Goal: Task Accomplishment & Management: Use online tool/utility

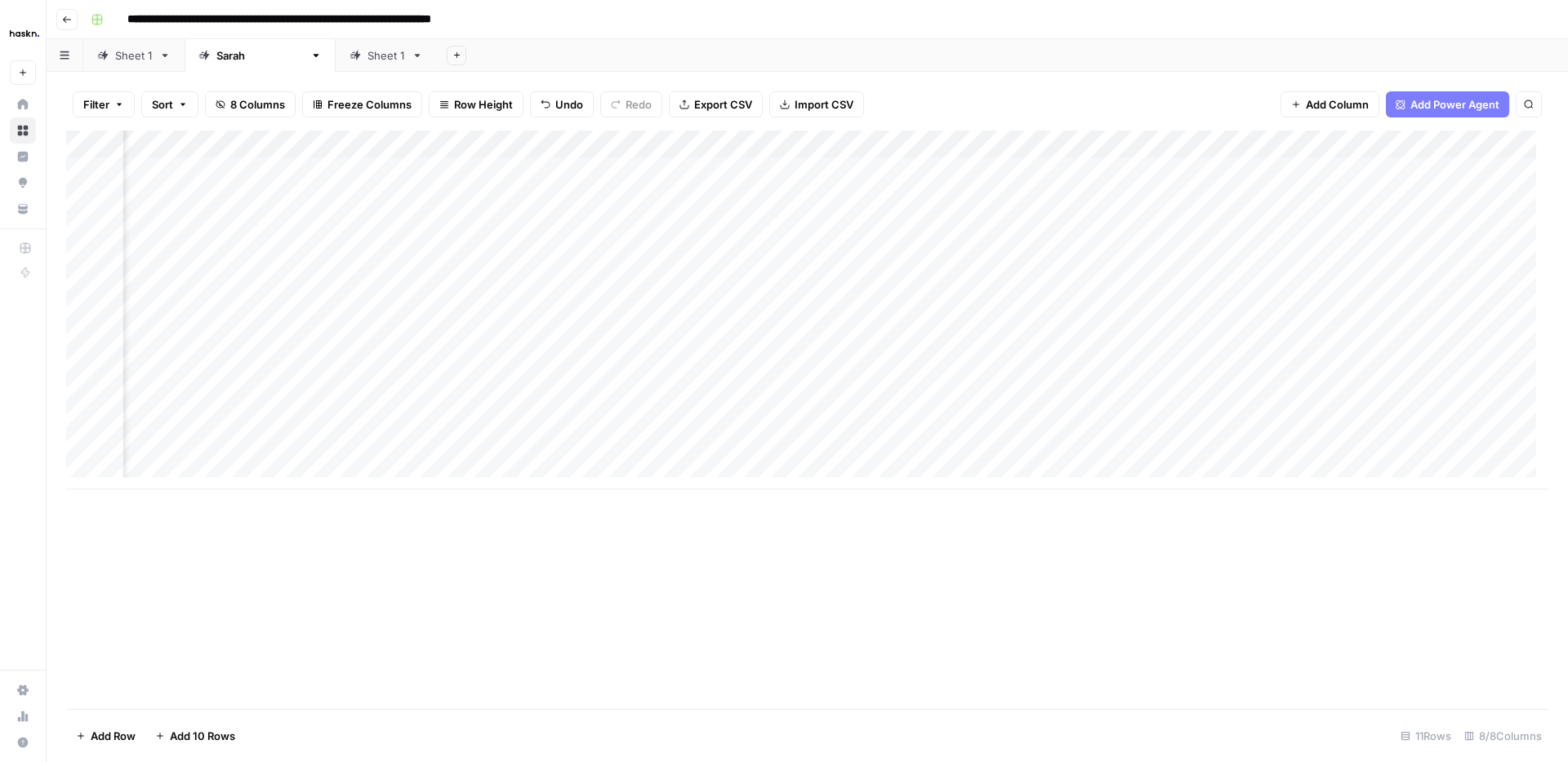
scroll to position [0, 172]
click at [368, 340] on div "Add Column" at bounding box center [807, 310] width 1482 height 359
click at [1387, 336] on div "Add Column" at bounding box center [807, 310] width 1482 height 359
click at [1391, 416] on div "Add Column" at bounding box center [807, 310] width 1482 height 359
click at [1388, 446] on div "Add Column" at bounding box center [807, 310] width 1482 height 359
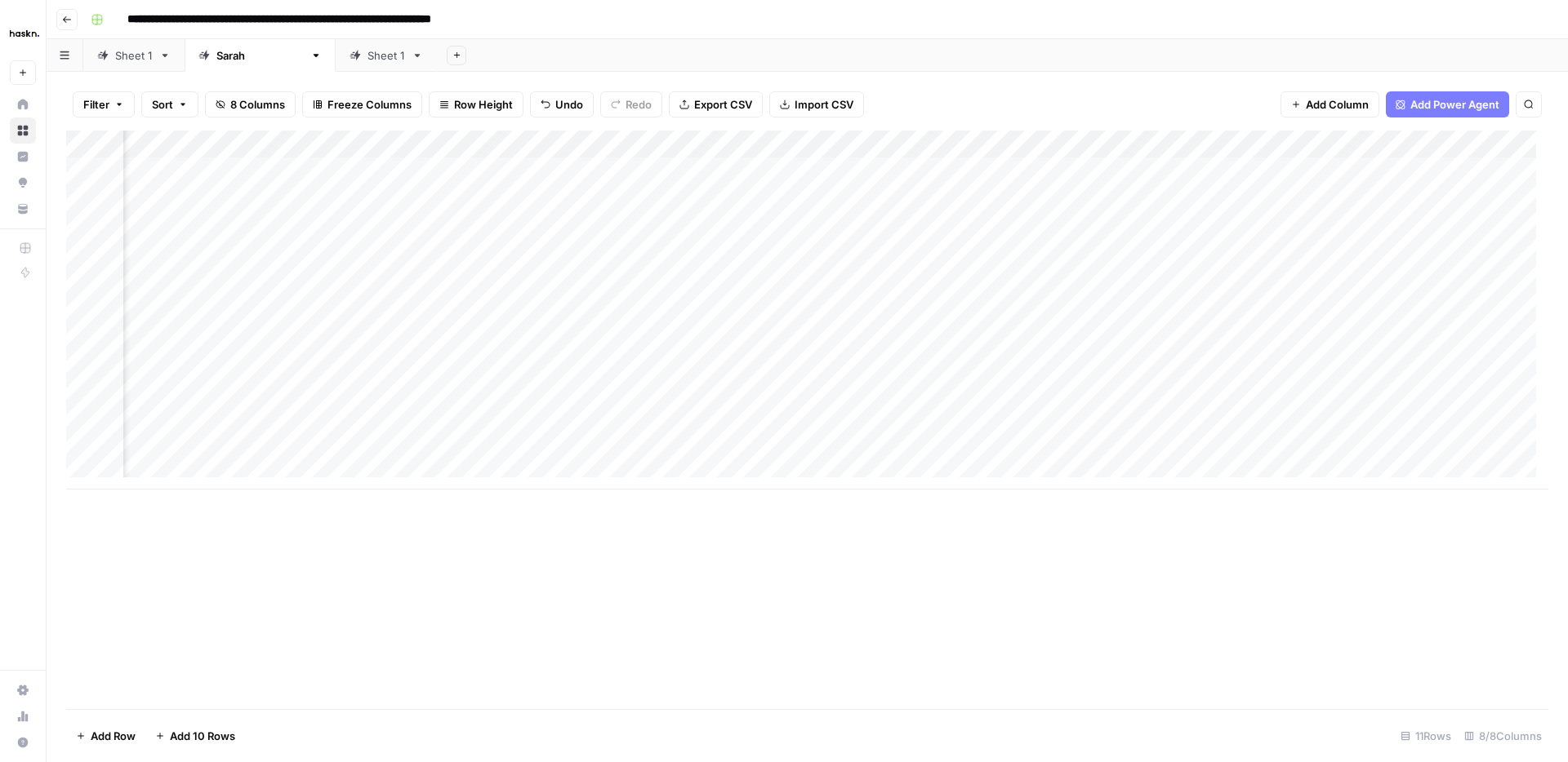
click at [332, 336] on div "Add Column" at bounding box center [807, 310] width 1482 height 359
click at [351, 421] on div "Add Column" at bounding box center [807, 310] width 1482 height 359
click at [338, 336] on div "Add Column" at bounding box center [807, 310] width 1482 height 359
click at [1368, 335] on div "Add Column" at bounding box center [807, 310] width 1482 height 359
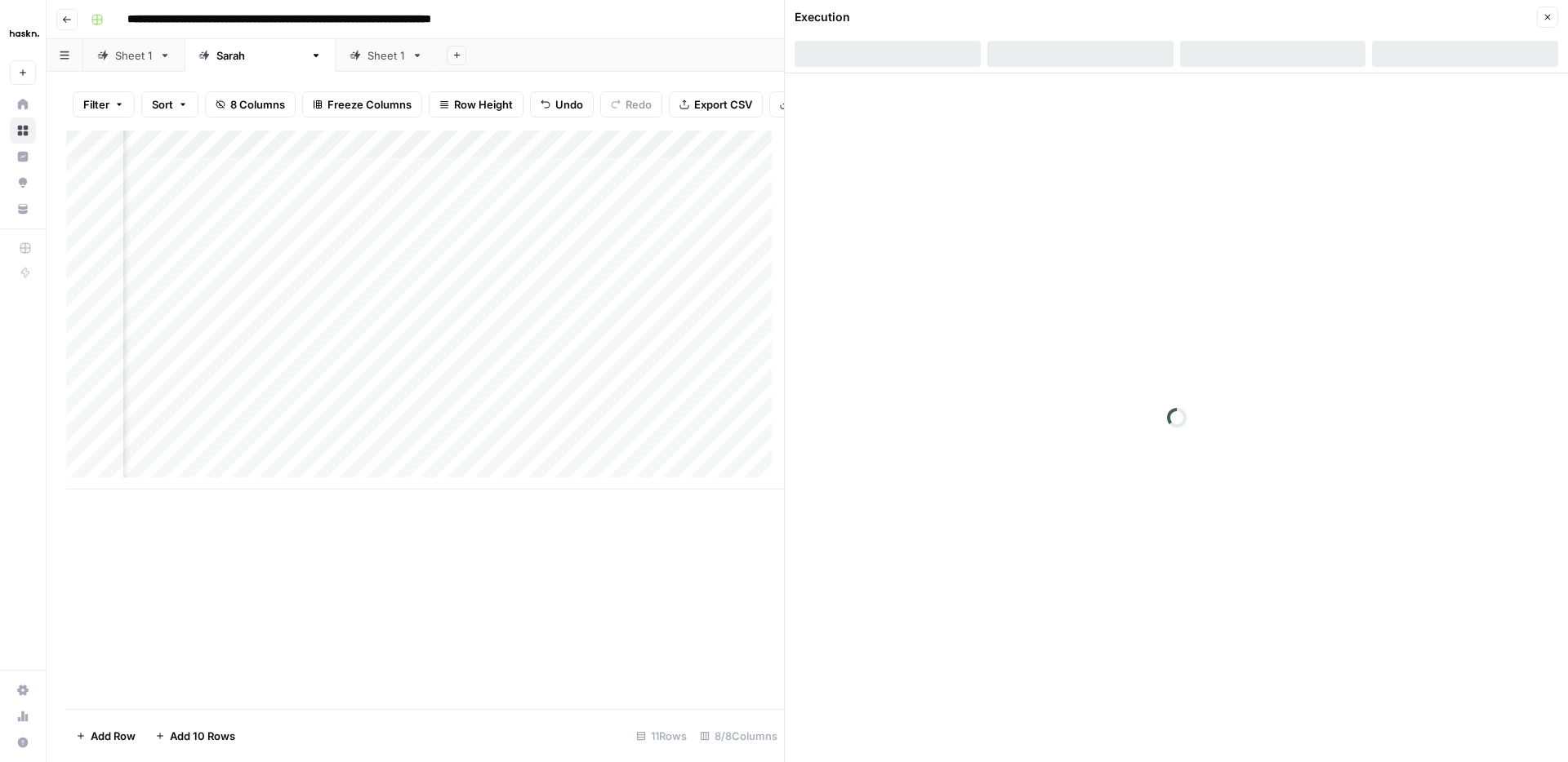
click at [1556, 14] on button "Close" at bounding box center [1547, 17] width 21 height 21
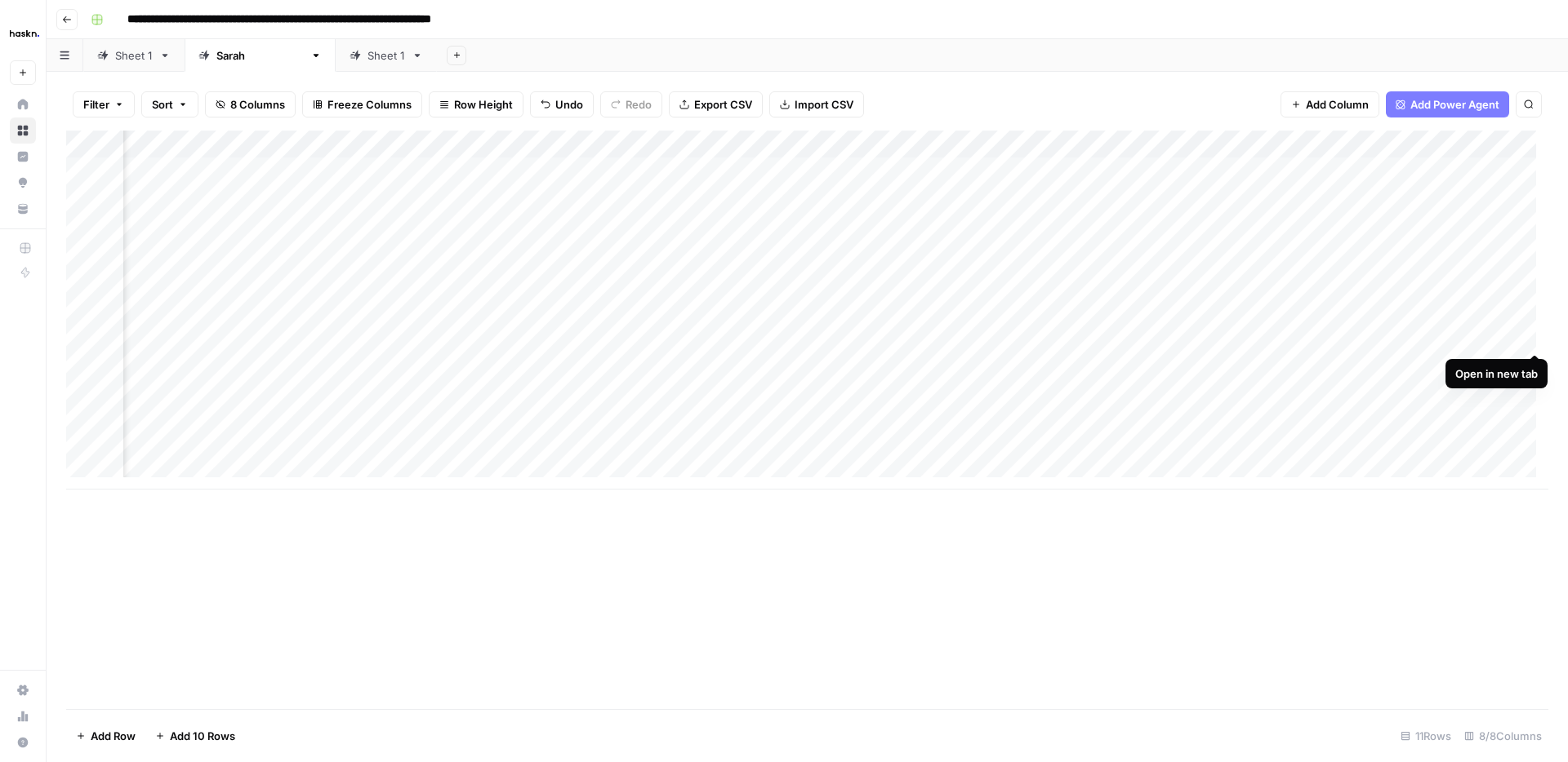
click at [1532, 333] on div "Add Column" at bounding box center [807, 310] width 1482 height 359
click at [400, 422] on div "Add Column" at bounding box center [807, 310] width 1482 height 359
click at [1535, 448] on div "Add Column" at bounding box center [807, 310] width 1482 height 359
click at [877, 414] on div "Add Column" at bounding box center [807, 310] width 1482 height 359
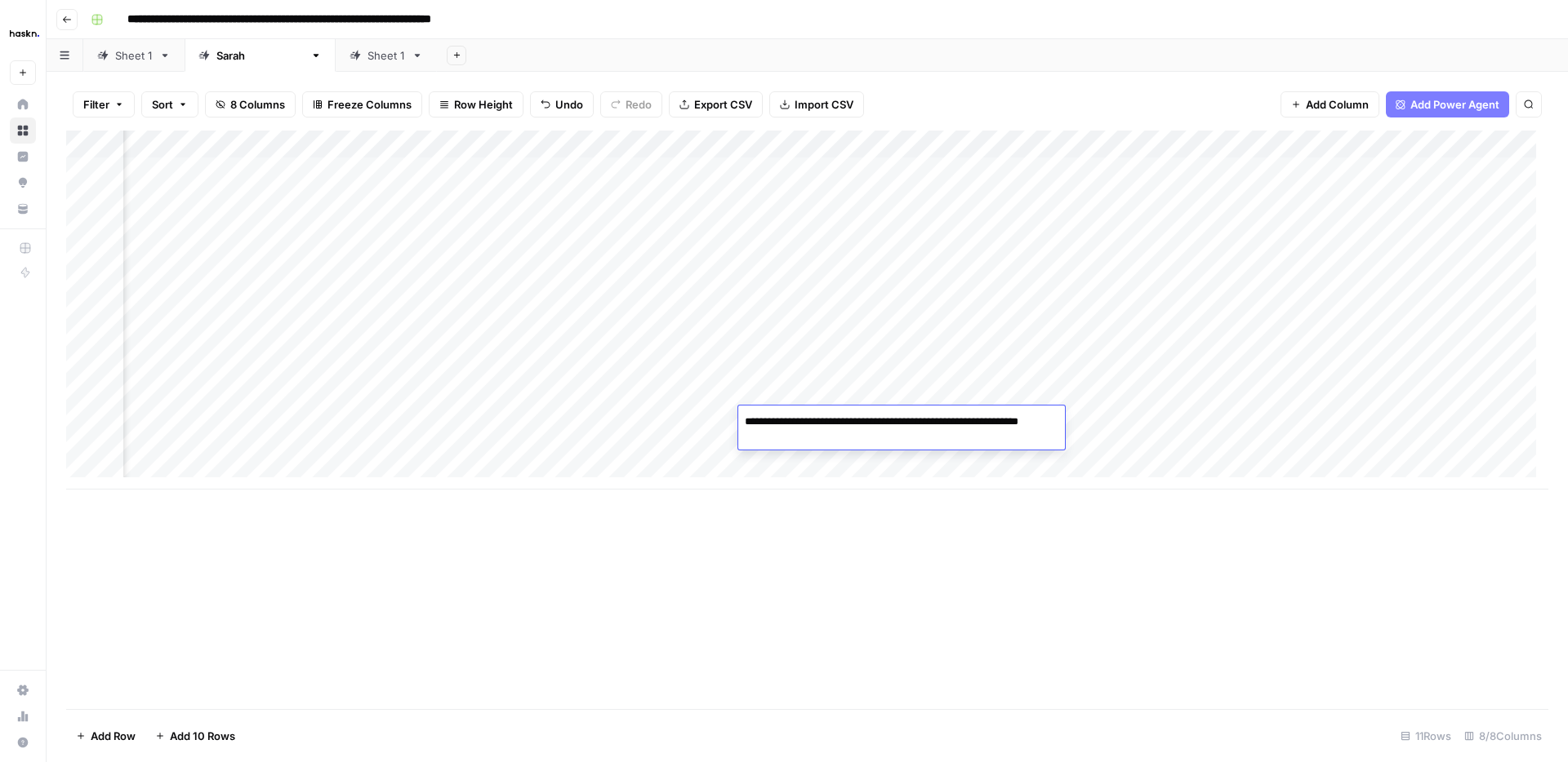
click at [905, 253] on div "Add Column" at bounding box center [807, 310] width 1482 height 359
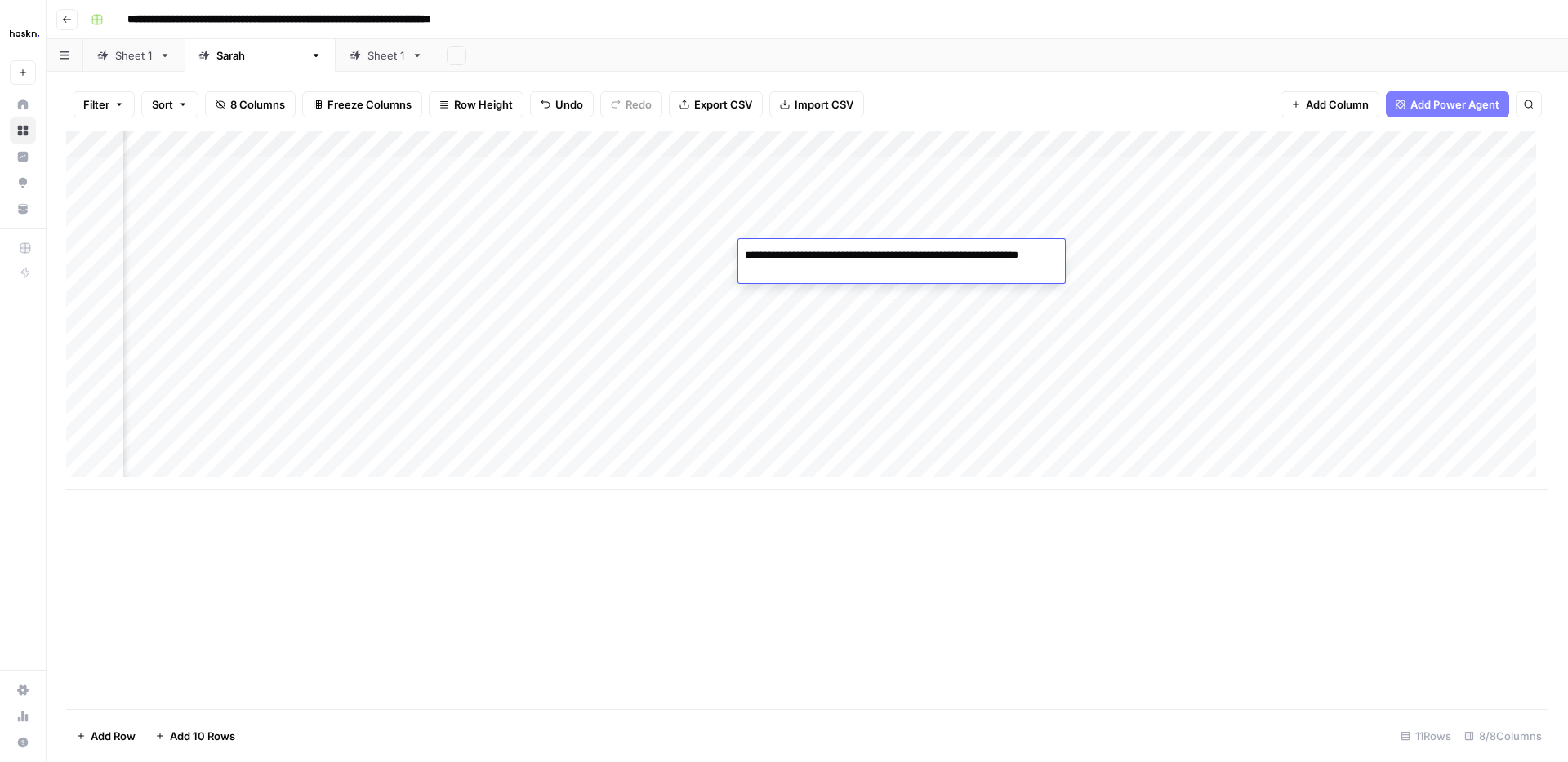
click at [900, 420] on div "Add Column" at bounding box center [807, 310] width 1482 height 359
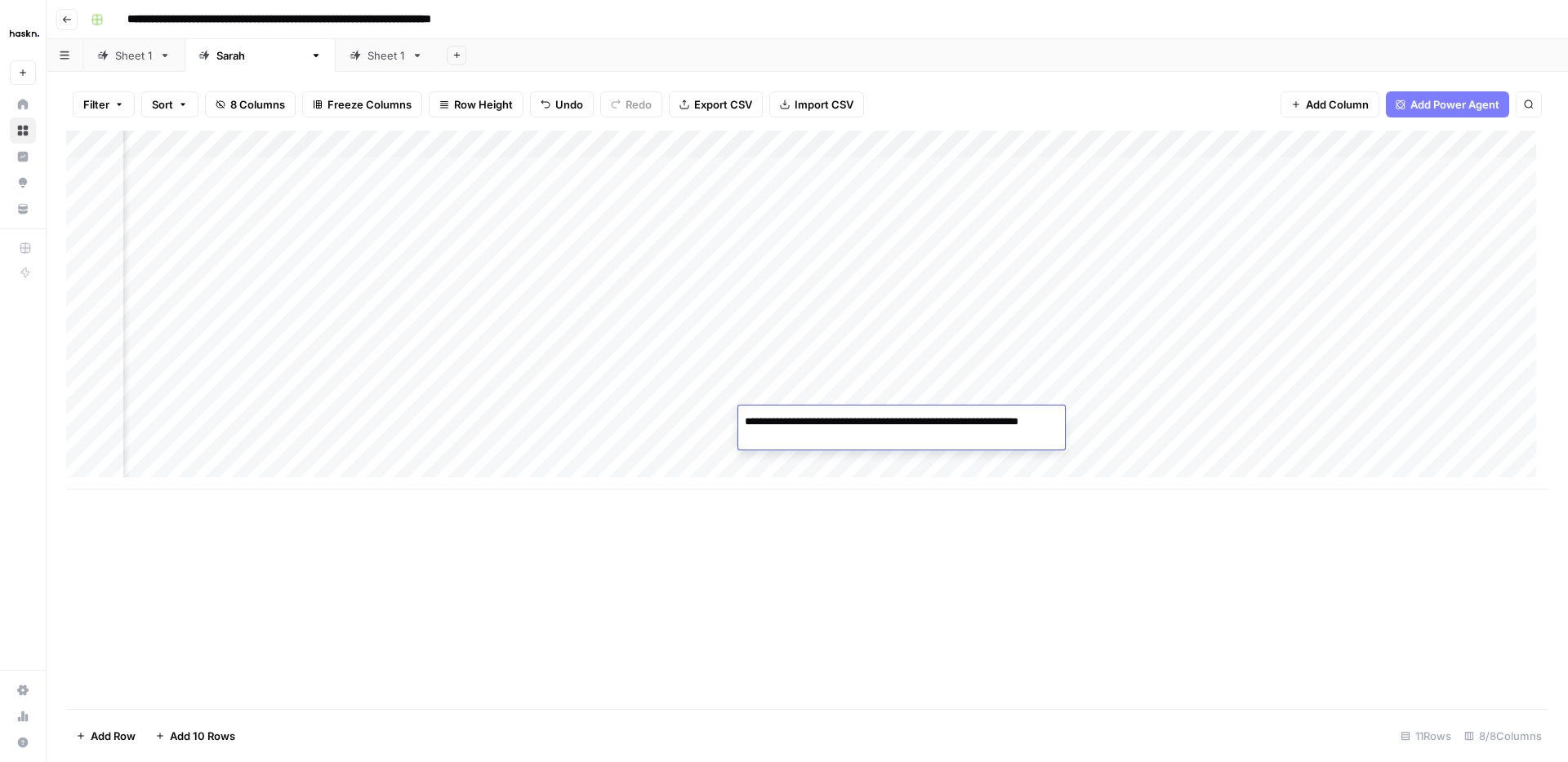
click at [858, 442] on textarea "**********" at bounding box center [902, 429] width 326 height 39
drag, startPoint x: 911, startPoint y: 423, endPoint x: 829, endPoint y: 424, distance: 82.0
click at [829, 424] on textarea "**********" at bounding box center [902, 429] width 326 height 39
type textarea "**********"
click at [1304, 643] on div "Add Column" at bounding box center [807, 420] width 1482 height 579
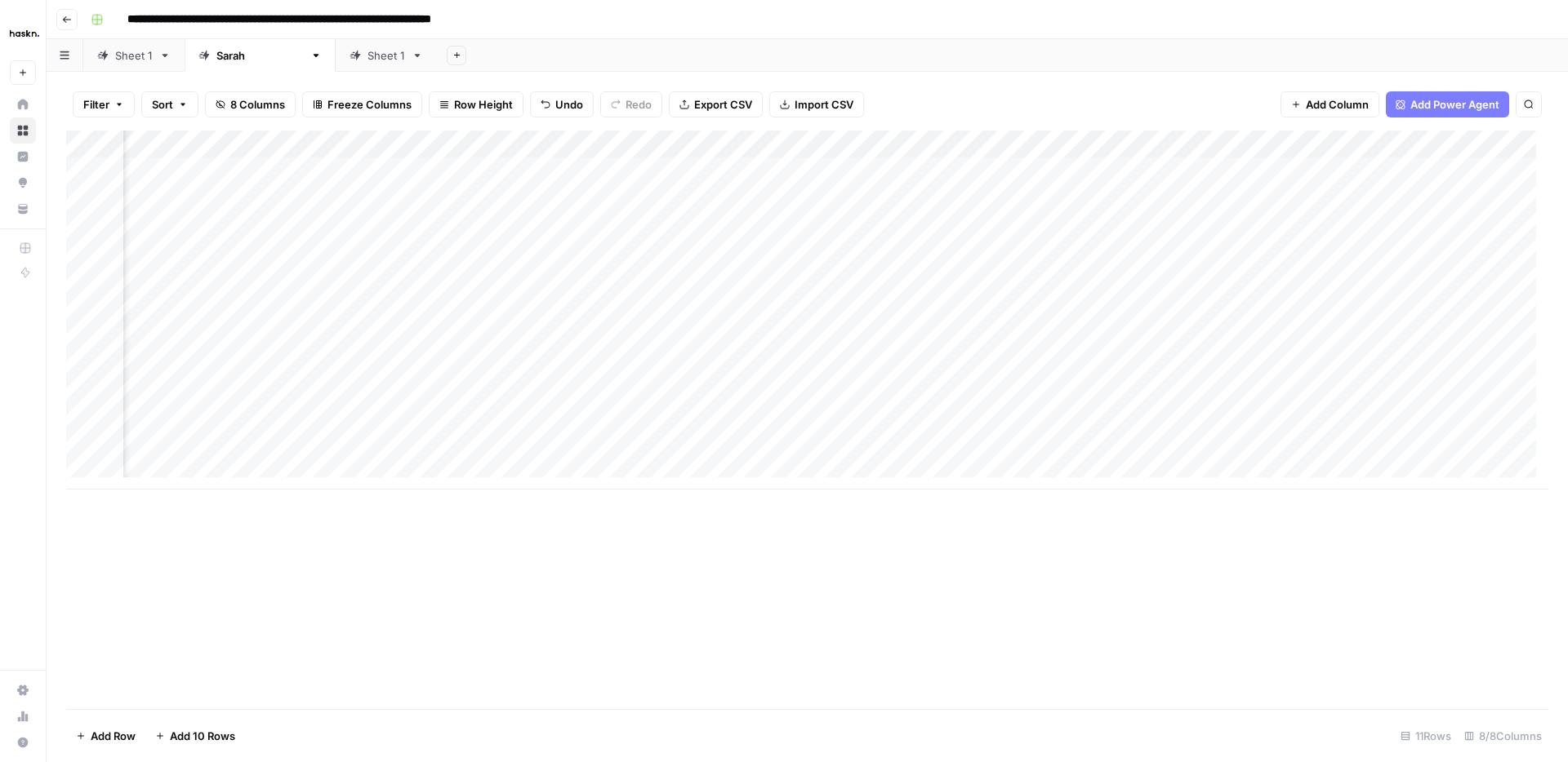
click at [1384, 424] on div "Add Column" at bounding box center [807, 310] width 1482 height 359
click at [1326, 341] on div "Add Column" at bounding box center [807, 310] width 1482 height 359
click at [1276, 338] on div "Add Column" at bounding box center [807, 310] width 1482 height 359
click at [1316, 336] on div "Add Column" at bounding box center [807, 310] width 1482 height 359
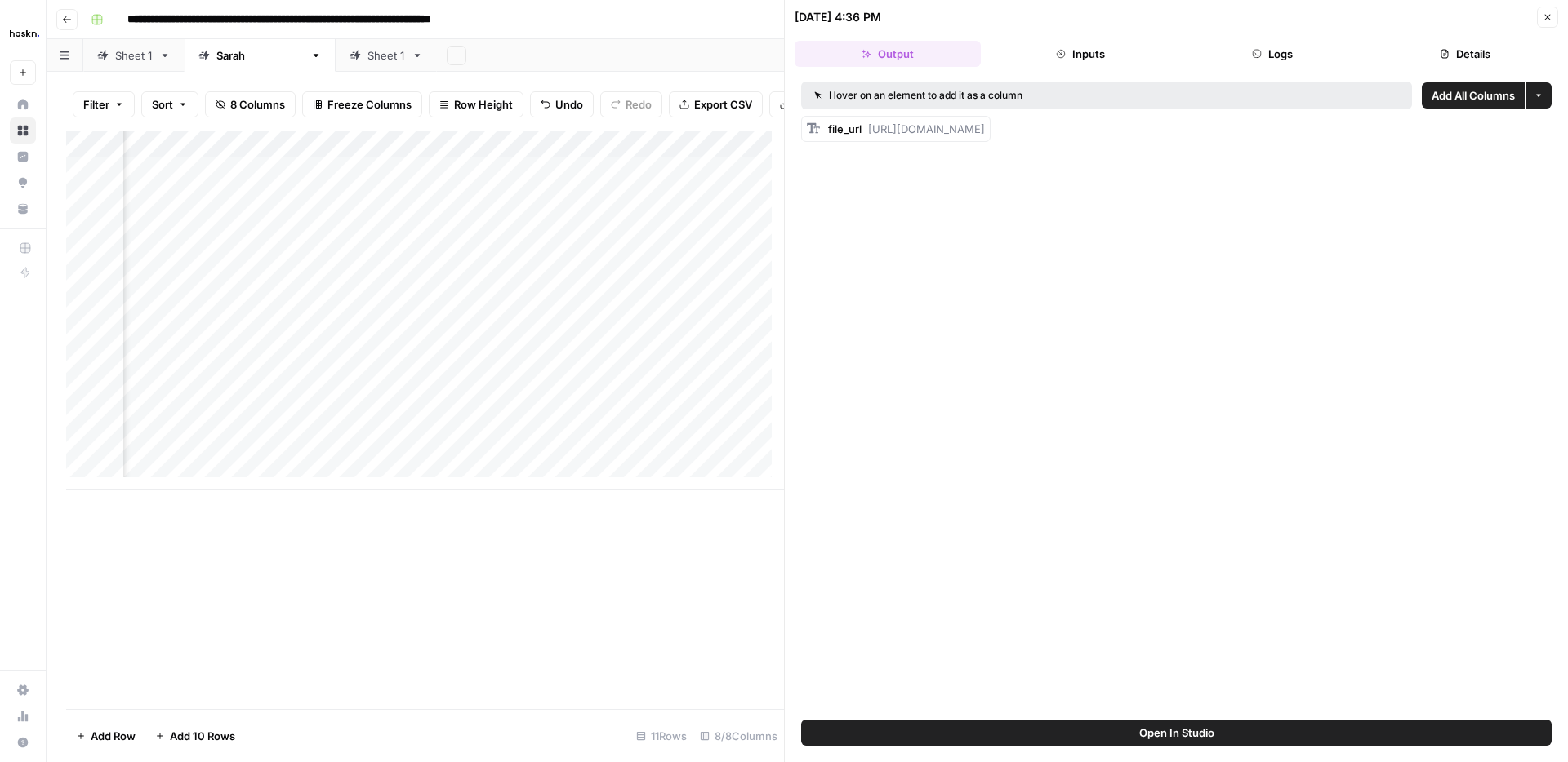
click at [1547, 15] on icon "button" at bounding box center [1547, 17] width 9 height 9
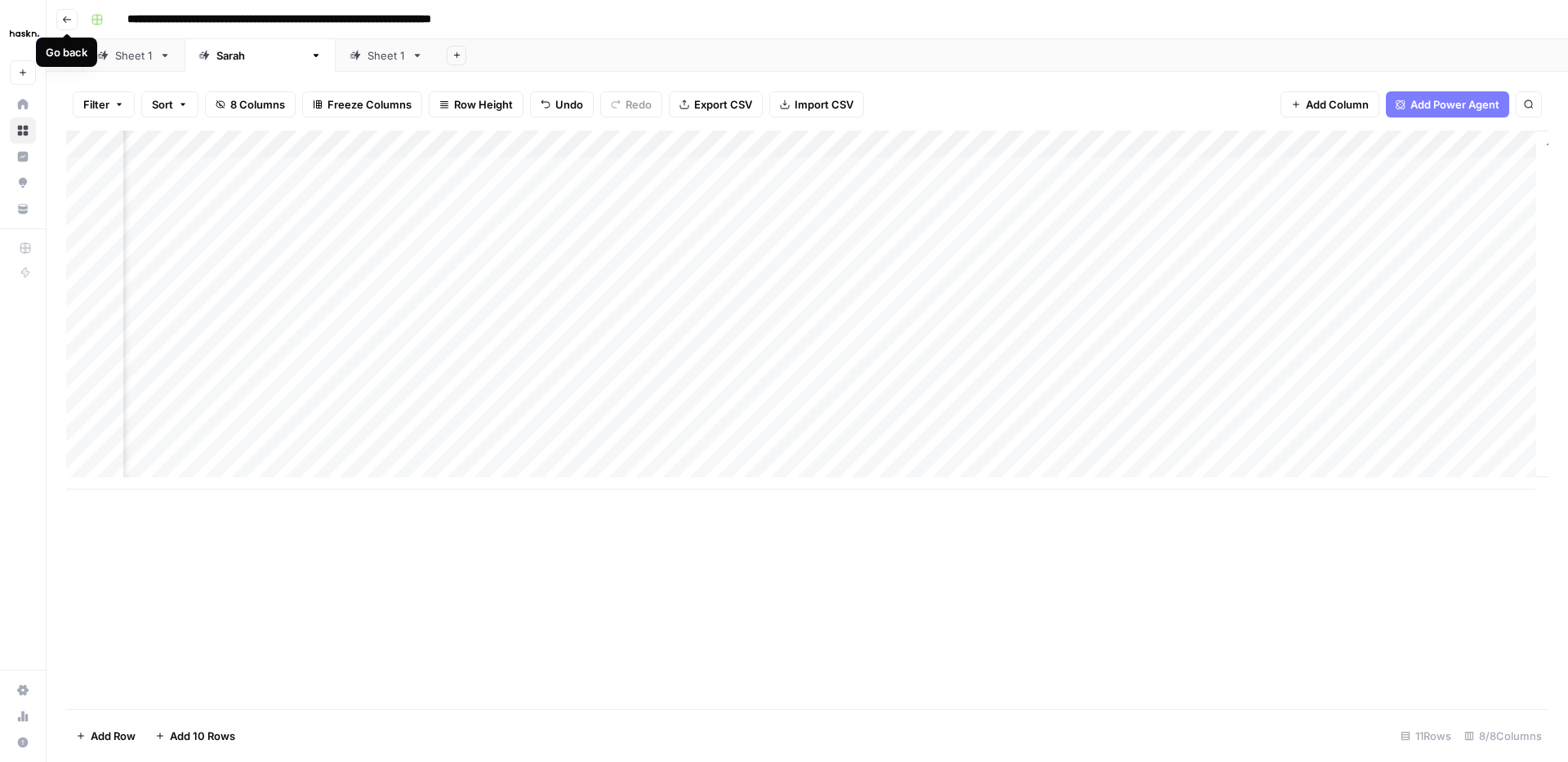
click at [68, 18] on icon "button" at bounding box center [66, 20] width 9 height 9
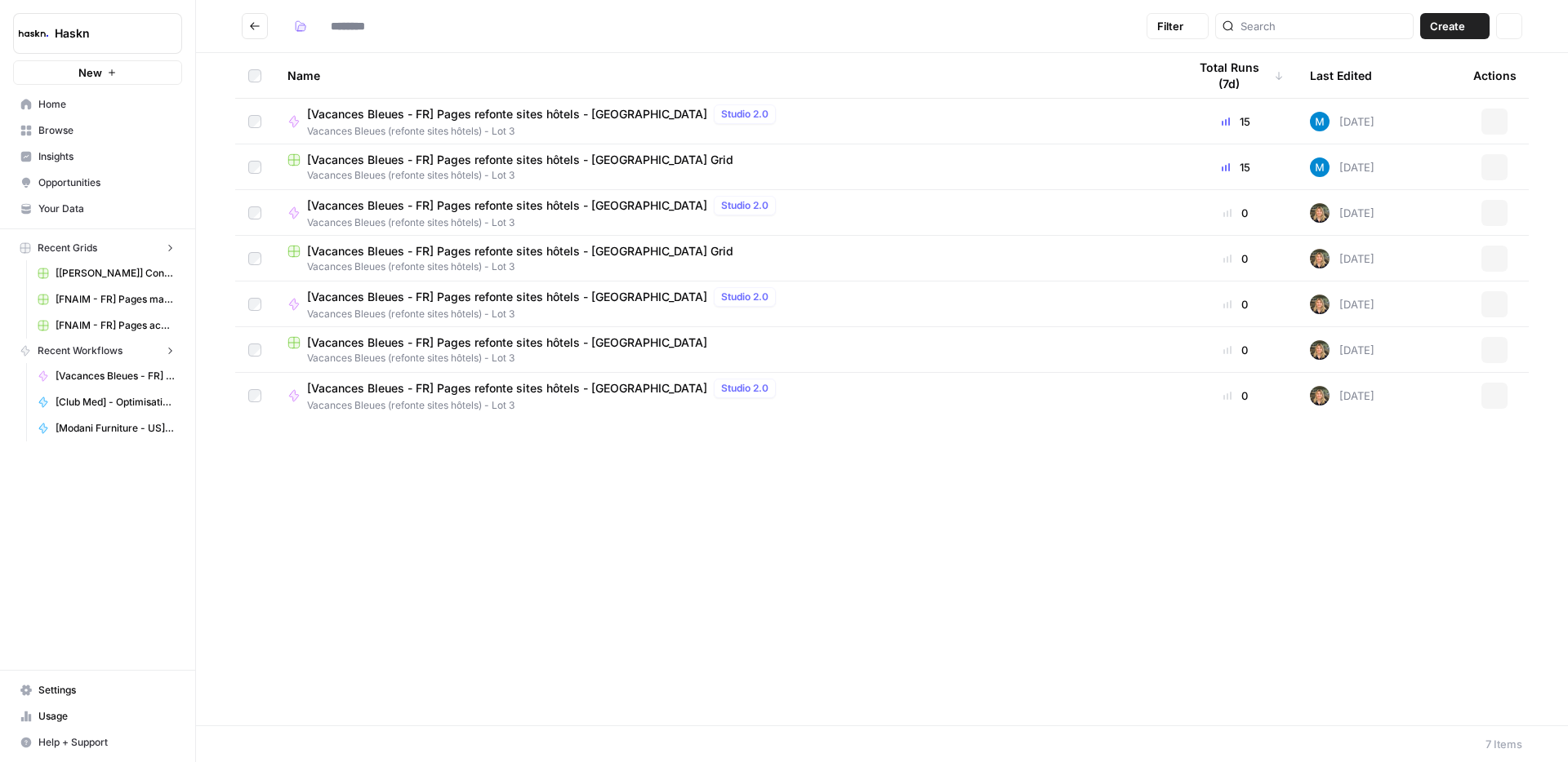
type input "**********"
click at [546, 116] on span "[Vacances Bleues - FR] Pages refonte sites hôtels - [GEOGRAPHIC_DATA]" at bounding box center [507, 114] width 400 height 16
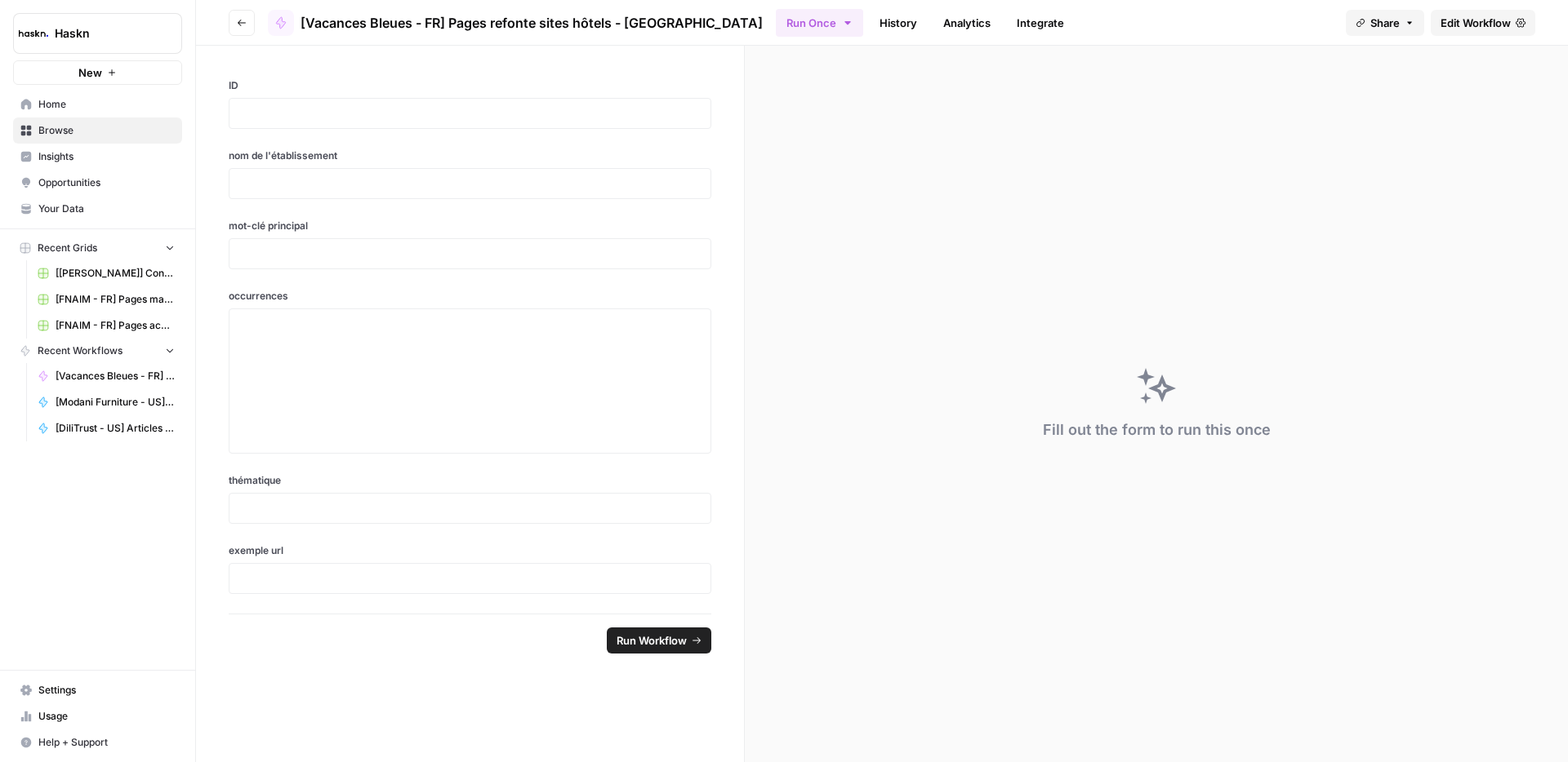
click at [869, 30] on link "History" at bounding box center [898, 23] width 57 height 27
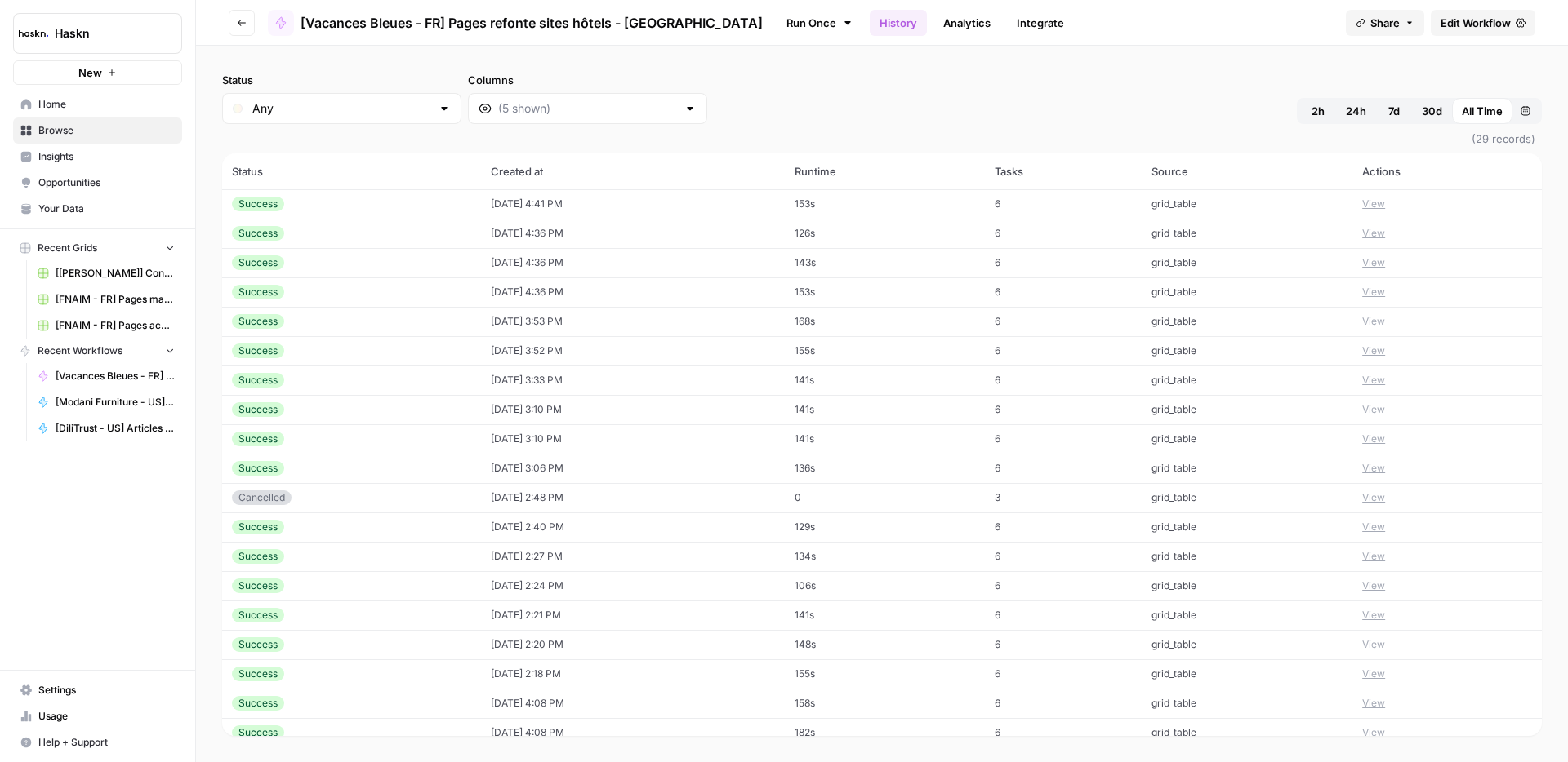
click at [568, 318] on td "09/03/25 at 3:53 PM" at bounding box center [632, 321] width 303 height 29
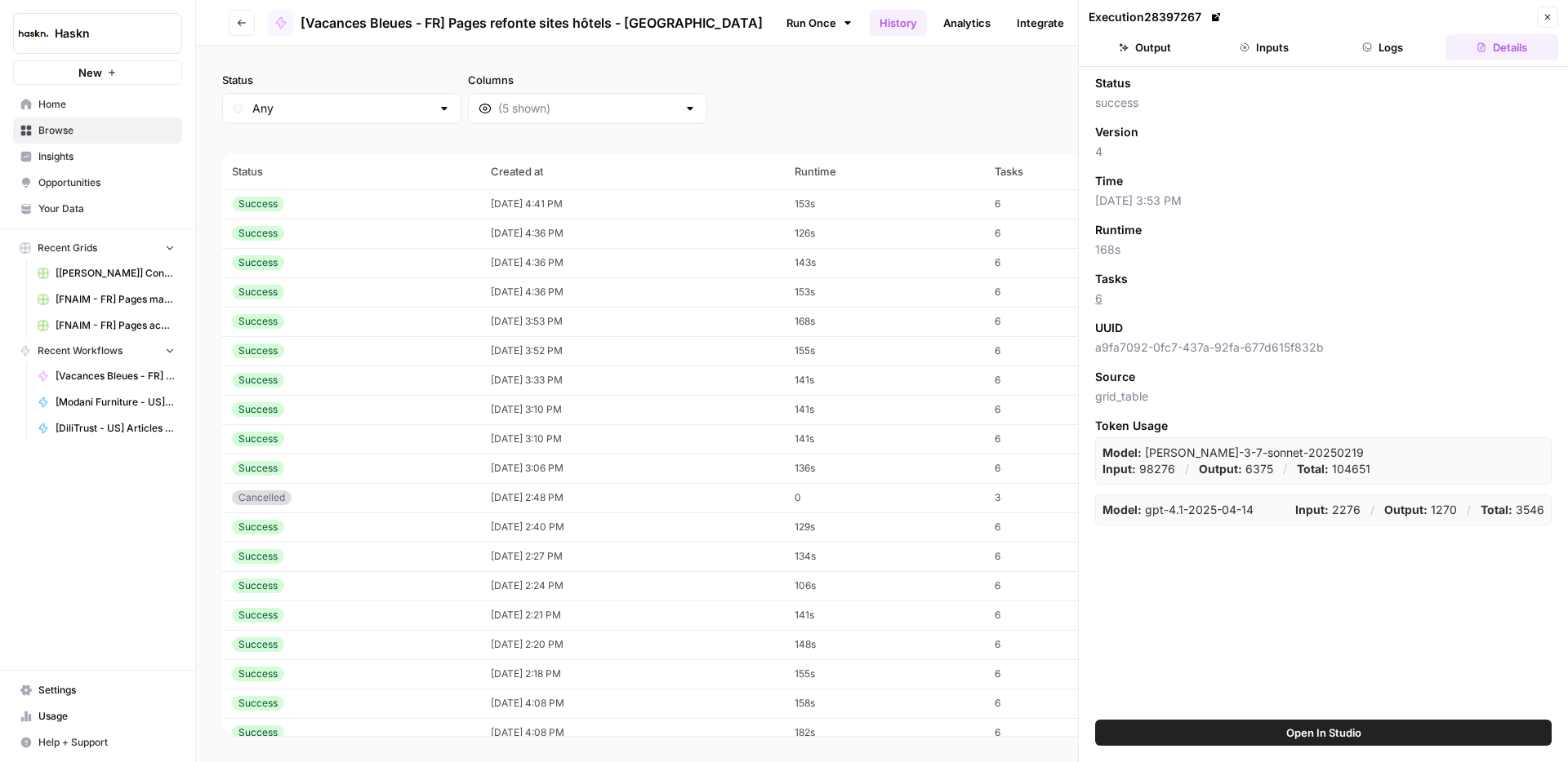
click at [1168, 46] on button "Output" at bounding box center [1144, 47] width 113 height 27
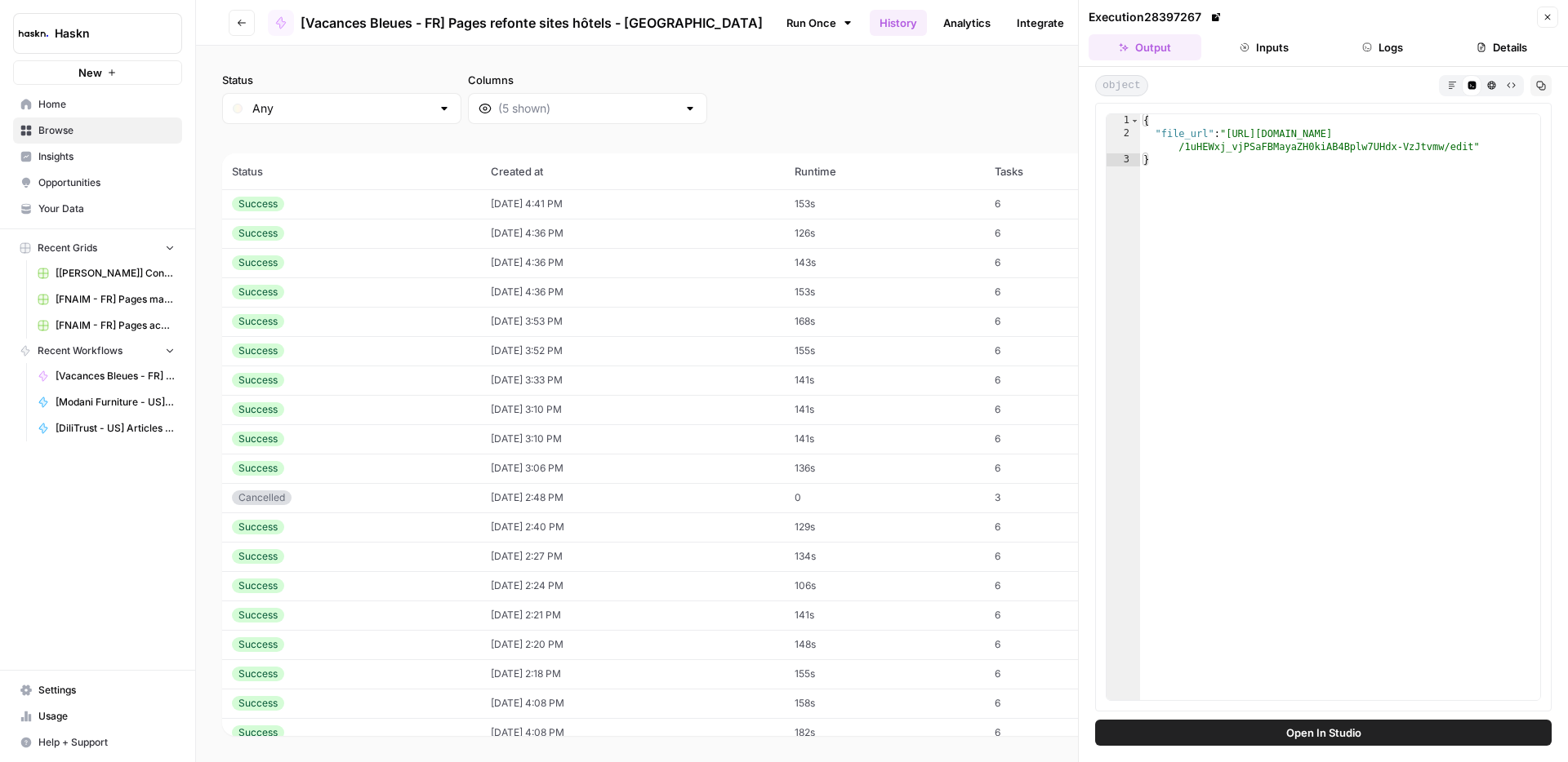
type textarea "**********"
drag, startPoint x: 1236, startPoint y: 131, endPoint x: 1471, endPoint y: 147, distance: 235.5
click at [1471, 147] on div "{ "file_url" : "https://docs.google.com/document/d /1uHEWxj_vjPSaFBMayaZH0kiAB4…" at bounding box center [1340, 421] width 400 height 612
click at [544, 232] on td "09/03/25 at 4:36 PM" at bounding box center [632, 233] width 303 height 29
type textarea "**********"
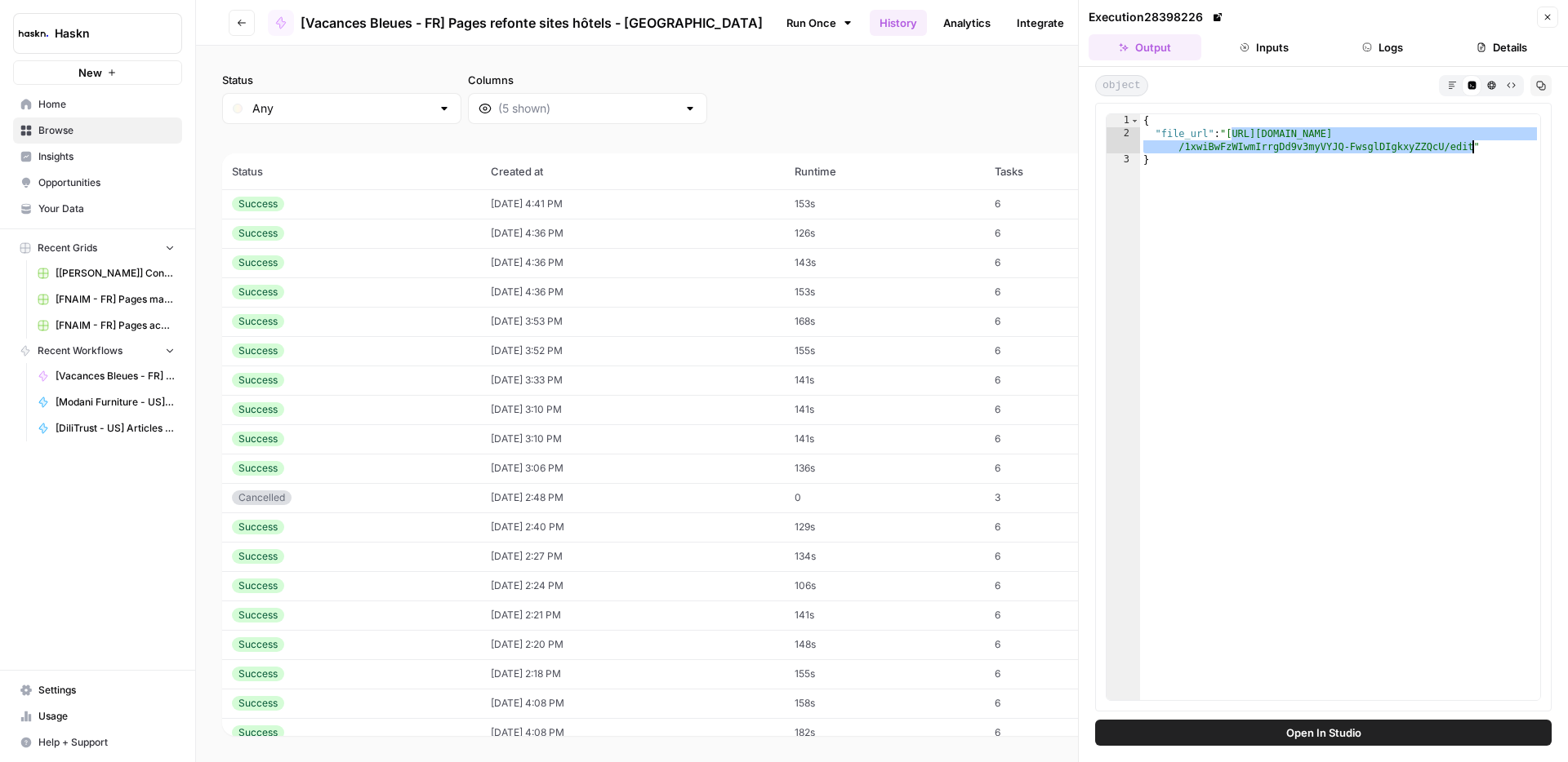
drag, startPoint x: 1232, startPoint y: 132, endPoint x: 1474, endPoint y: 146, distance: 242.4
click at [1474, 146] on div "{ "file_url" : "https://docs.google.com/document/d /1xwiBwFzWIwmIrrgDd9v3myVYJQ…" at bounding box center [1340, 421] width 400 height 612
click at [532, 266] on td "09/03/25 at 4:36 PM" at bounding box center [632, 263] width 303 height 29
type textarea "**********"
drag, startPoint x: 1229, startPoint y: 132, endPoint x: 1472, endPoint y: 148, distance: 243.5
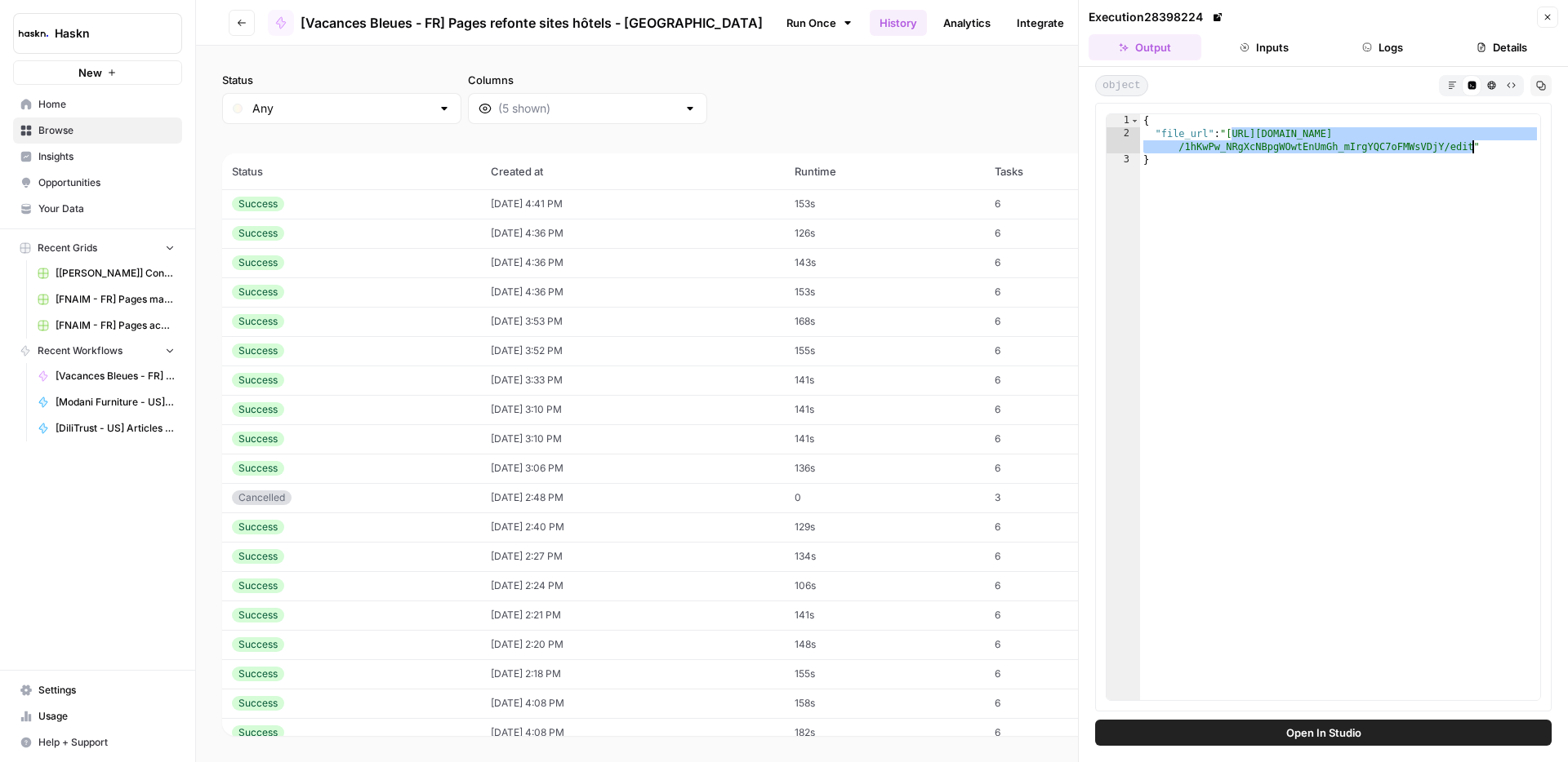
click at [1472, 148] on div "{ "file_url" : "https://docs.google.com/document/d /1hKwPw_NRgXcNBpgWOwtEnUmGh_…" at bounding box center [1340, 421] width 400 height 612
click at [574, 346] on td "09/03/25 at 3:52 PM" at bounding box center [632, 351] width 303 height 29
type textarea "**********"
drag, startPoint x: 1231, startPoint y: 133, endPoint x: 1409, endPoint y: 173, distance: 182.4
click at [1418, 151] on div "{ "file_url" : "https://docs.google.com/document/d/1kGfSPun -Gj4Y60Z6pgltdxMRTt…" at bounding box center [1340, 421] width 400 height 612
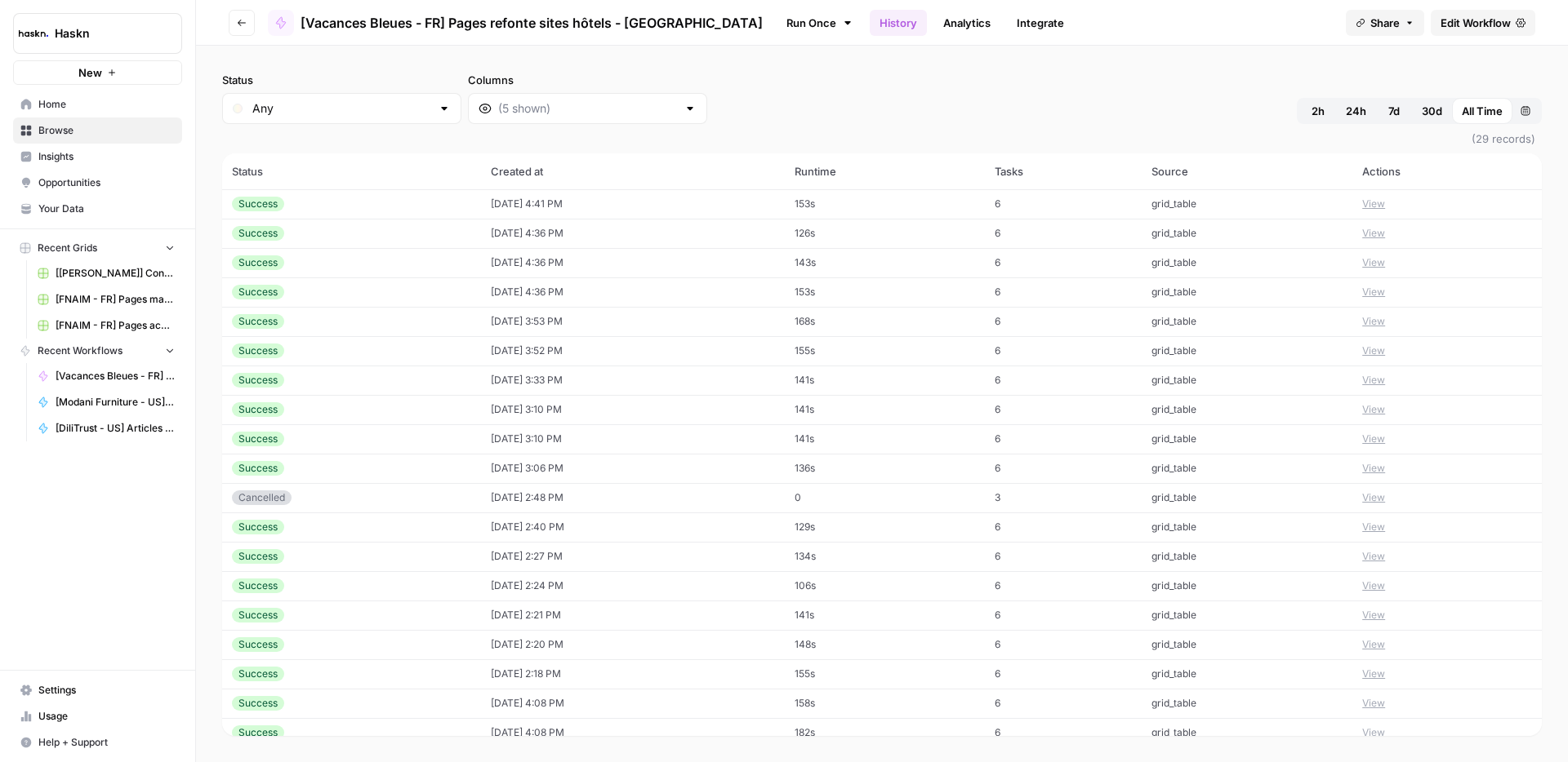
click at [245, 21] on icon "button" at bounding box center [242, 23] width 9 height 9
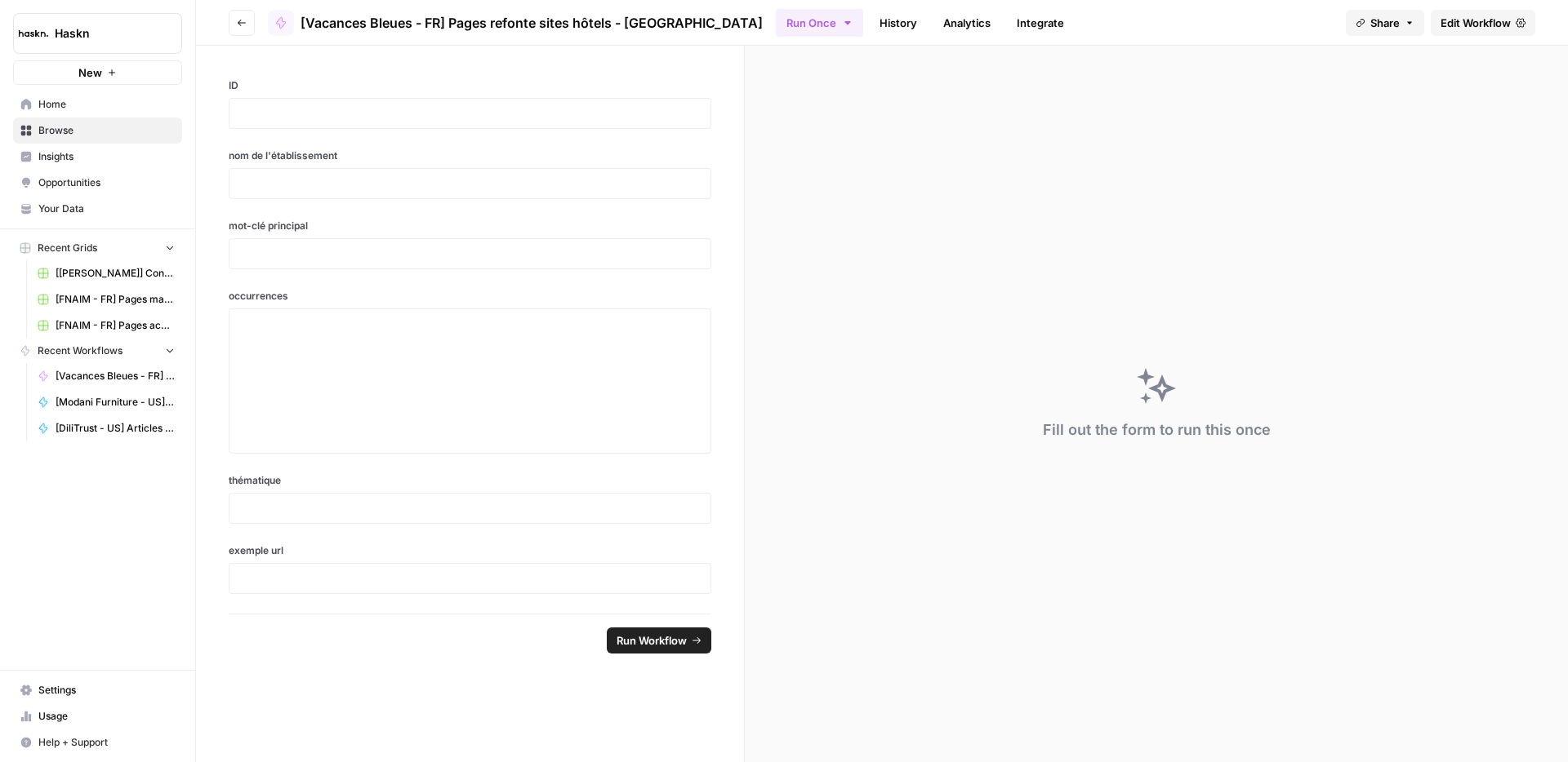
click at [239, 24] on icon "button" at bounding box center [242, 23] width 9 height 7
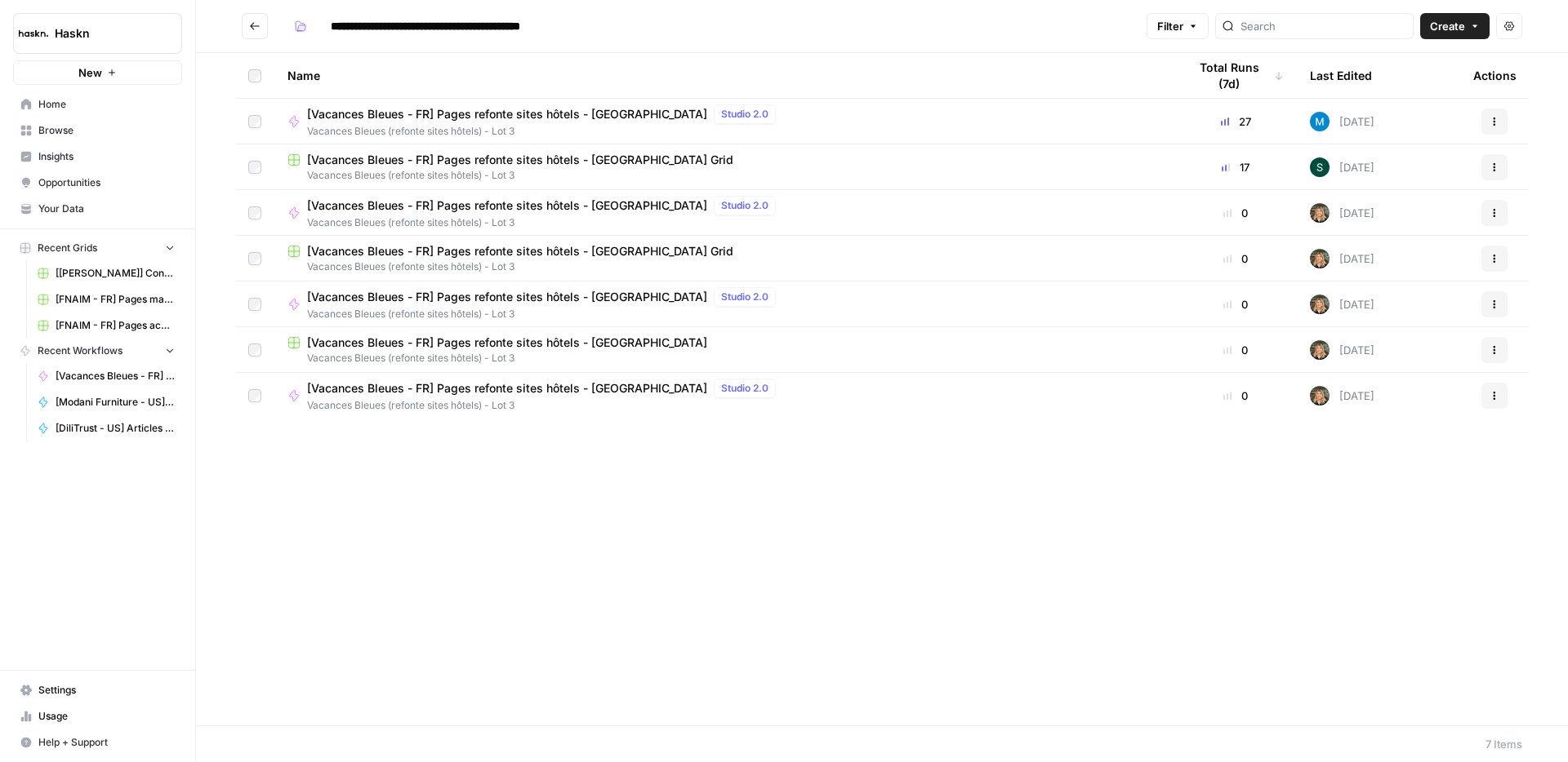
click at [433, 168] on span "Vacances Bleues (refonte sites hôtels) - Lot 3" at bounding box center [723, 175] width 873 height 15
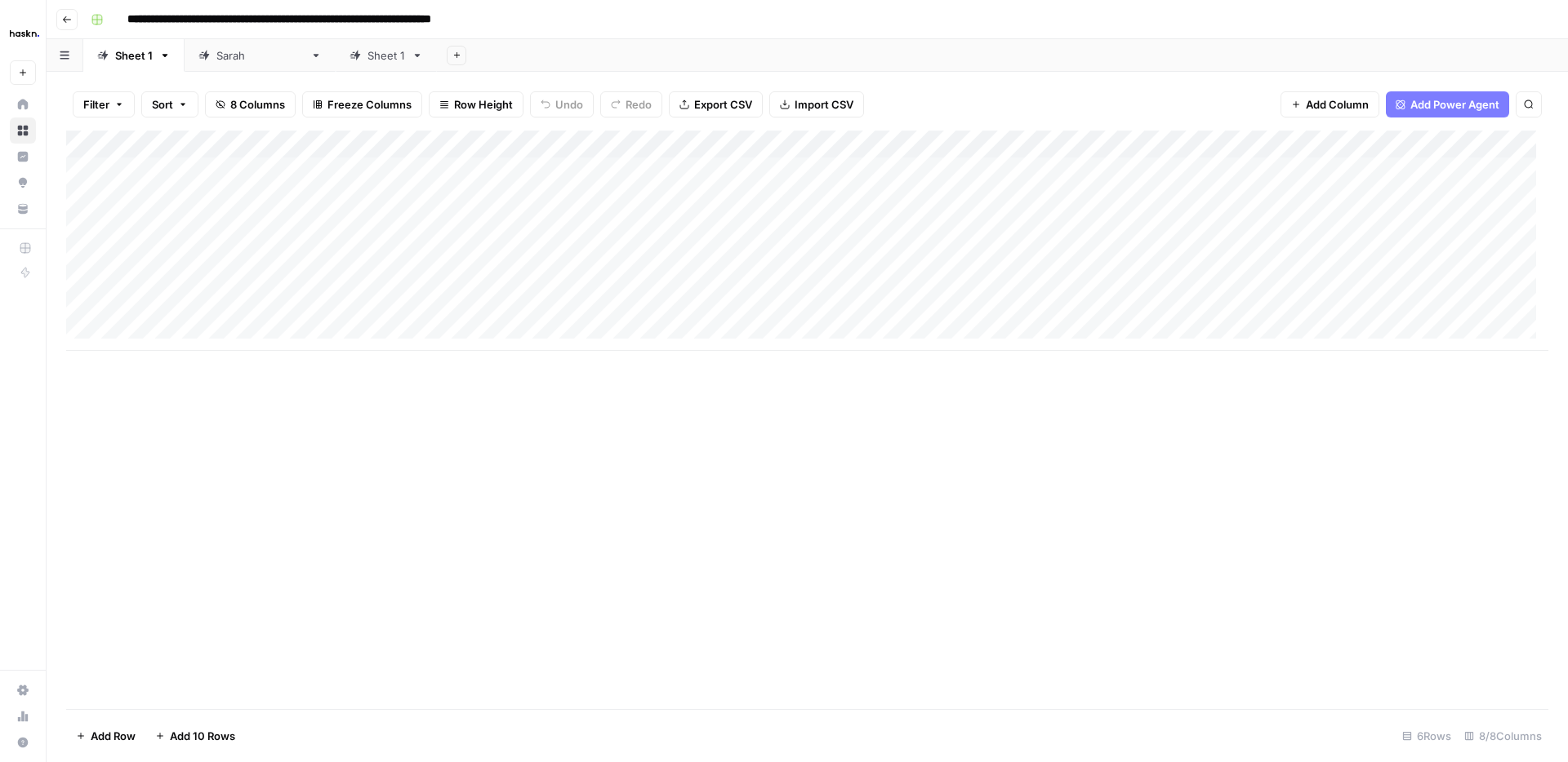
click at [226, 56] on div "[PERSON_NAME]" at bounding box center [260, 55] width 87 height 16
click at [526, 338] on div "Add Column" at bounding box center [807, 310] width 1482 height 359
click at [1227, 328] on div "Add Column" at bounding box center [807, 310] width 1482 height 359
click at [1447, 337] on div "Add Column" at bounding box center [807, 310] width 1482 height 359
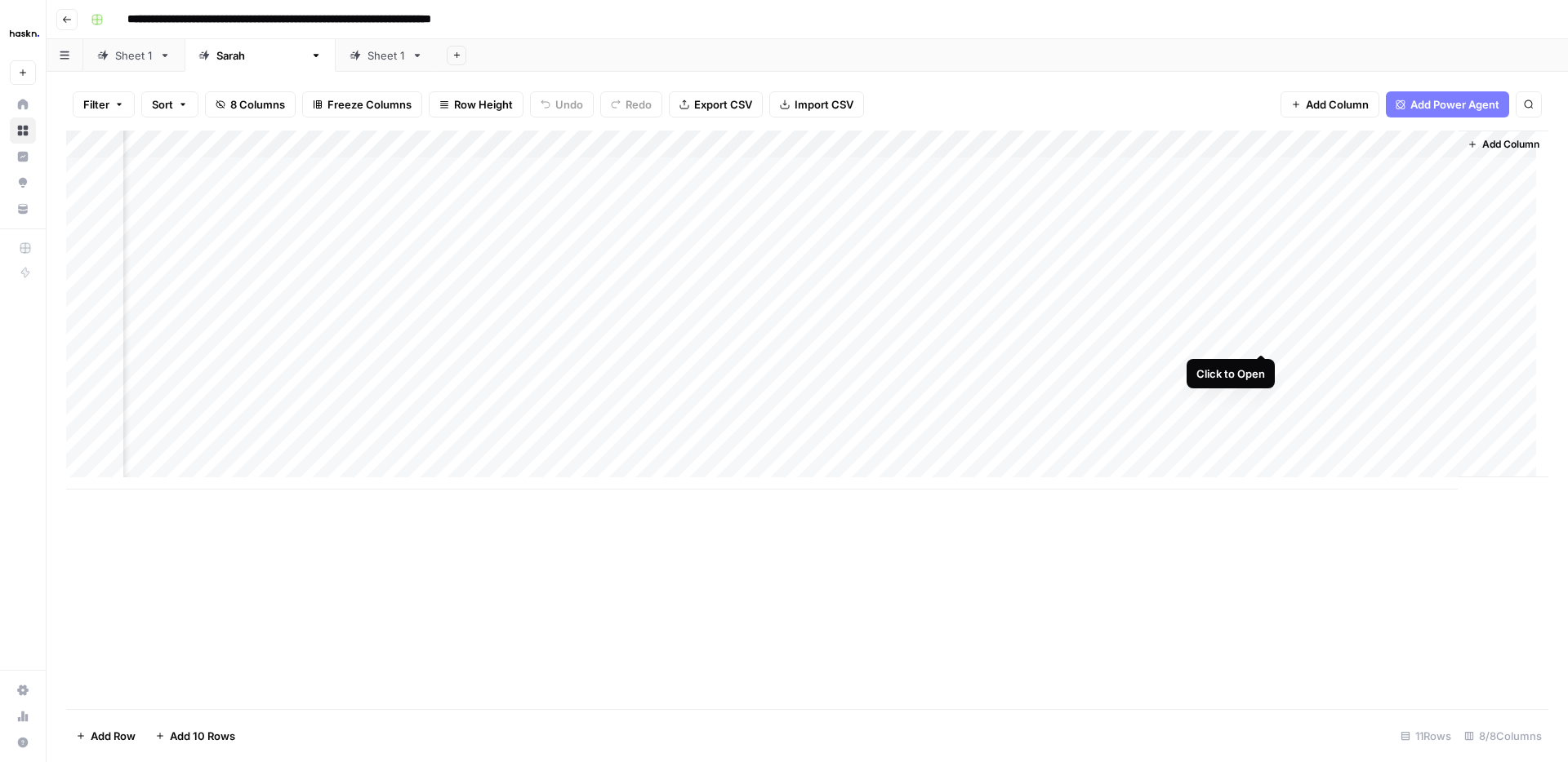
click at [1260, 335] on div "Add Column" at bounding box center [807, 310] width 1482 height 359
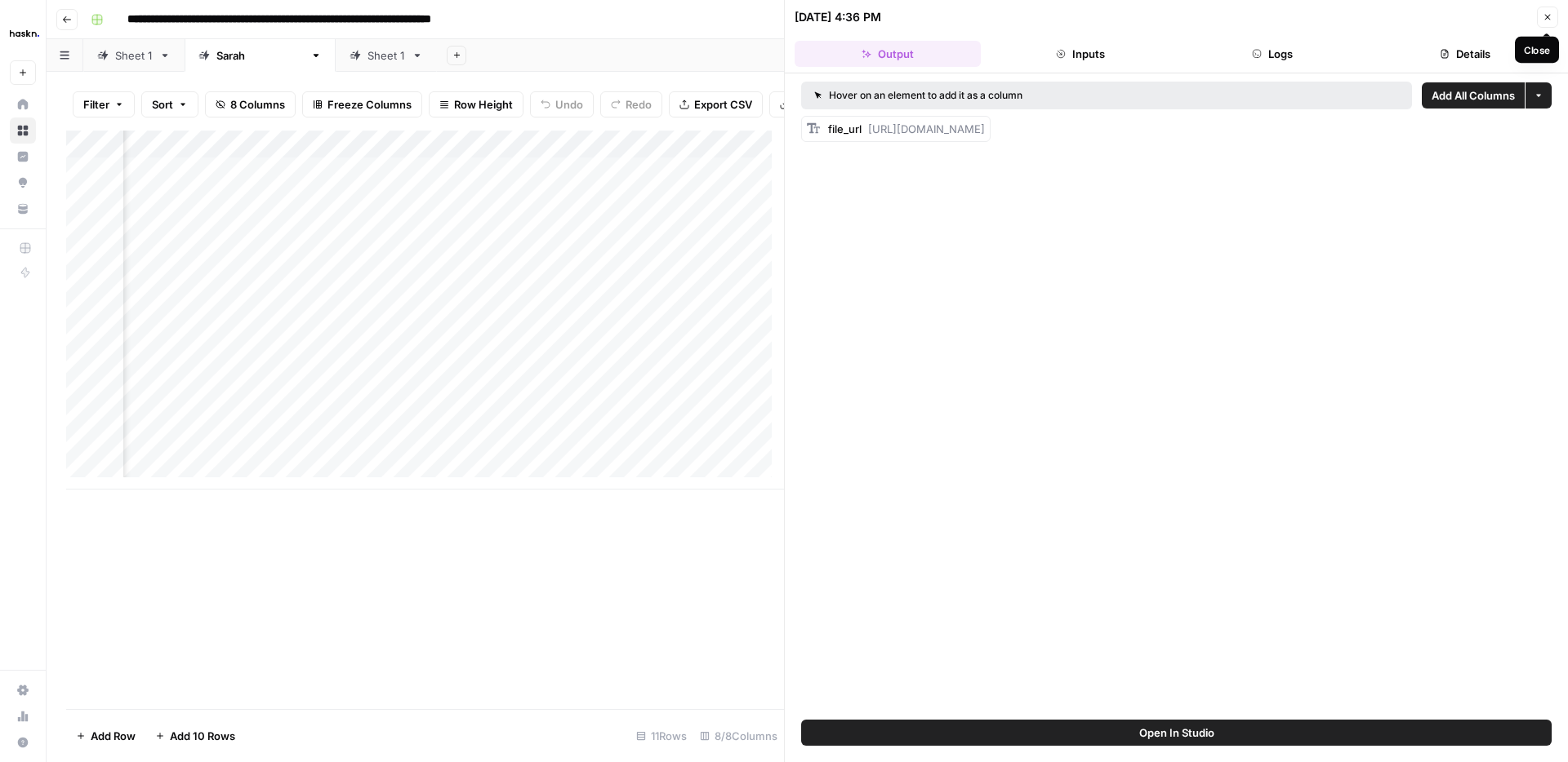
click at [1544, 19] on icon "button" at bounding box center [1547, 18] width 6 height 6
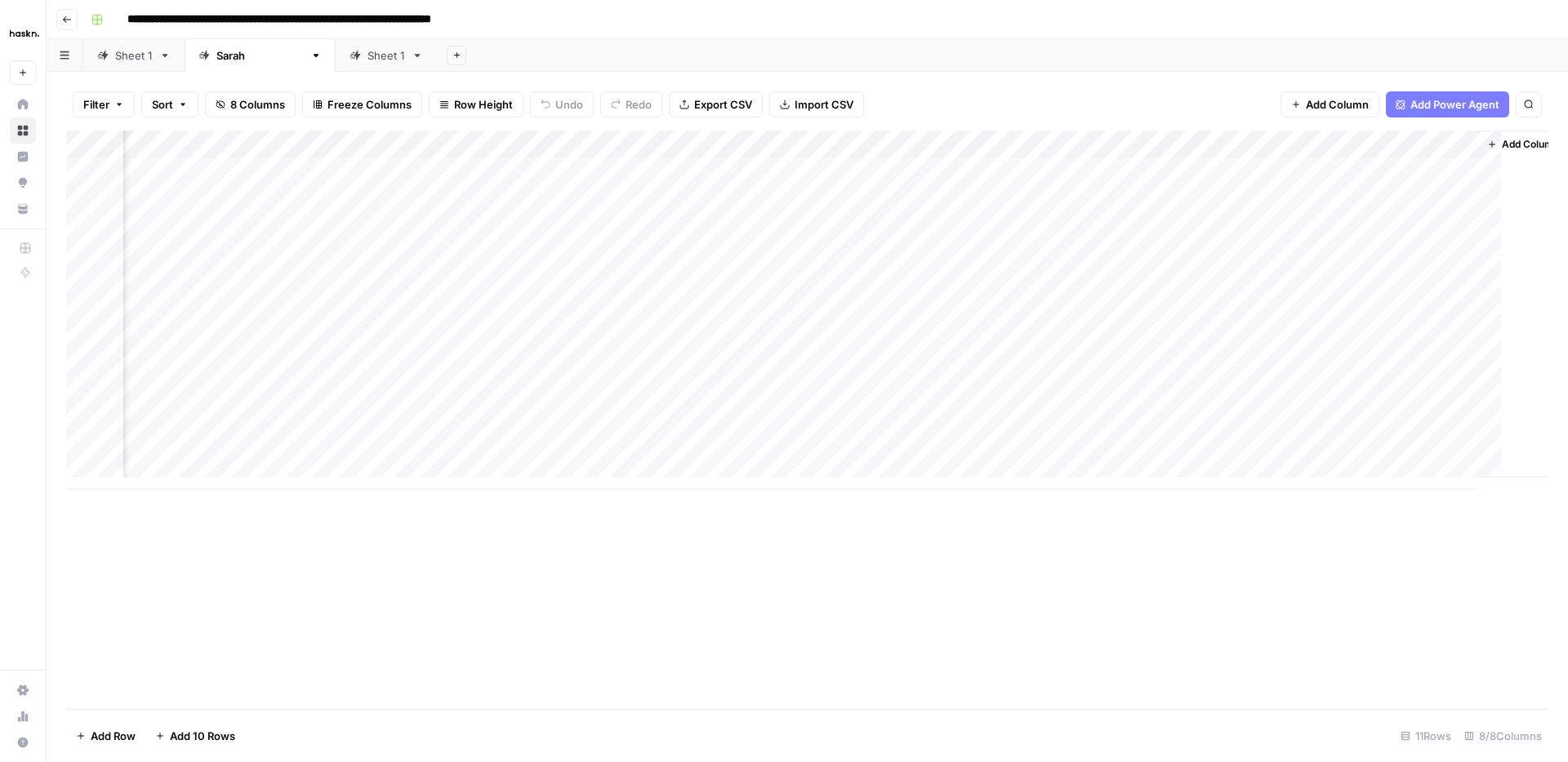
scroll to position [0, 257]
click at [737, 418] on div "Add Column" at bounding box center [807, 310] width 1482 height 359
click at [1449, 421] on div "Add Column" at bounding box center [807, 310] width 1482 height 359
click at [614, 618] on div "Add Column" at bounding box center [807, 420] width 1482 height 579
click at [139, 63] on link "Sheet 1" at bounding box center [134, 55] width 101 height 32
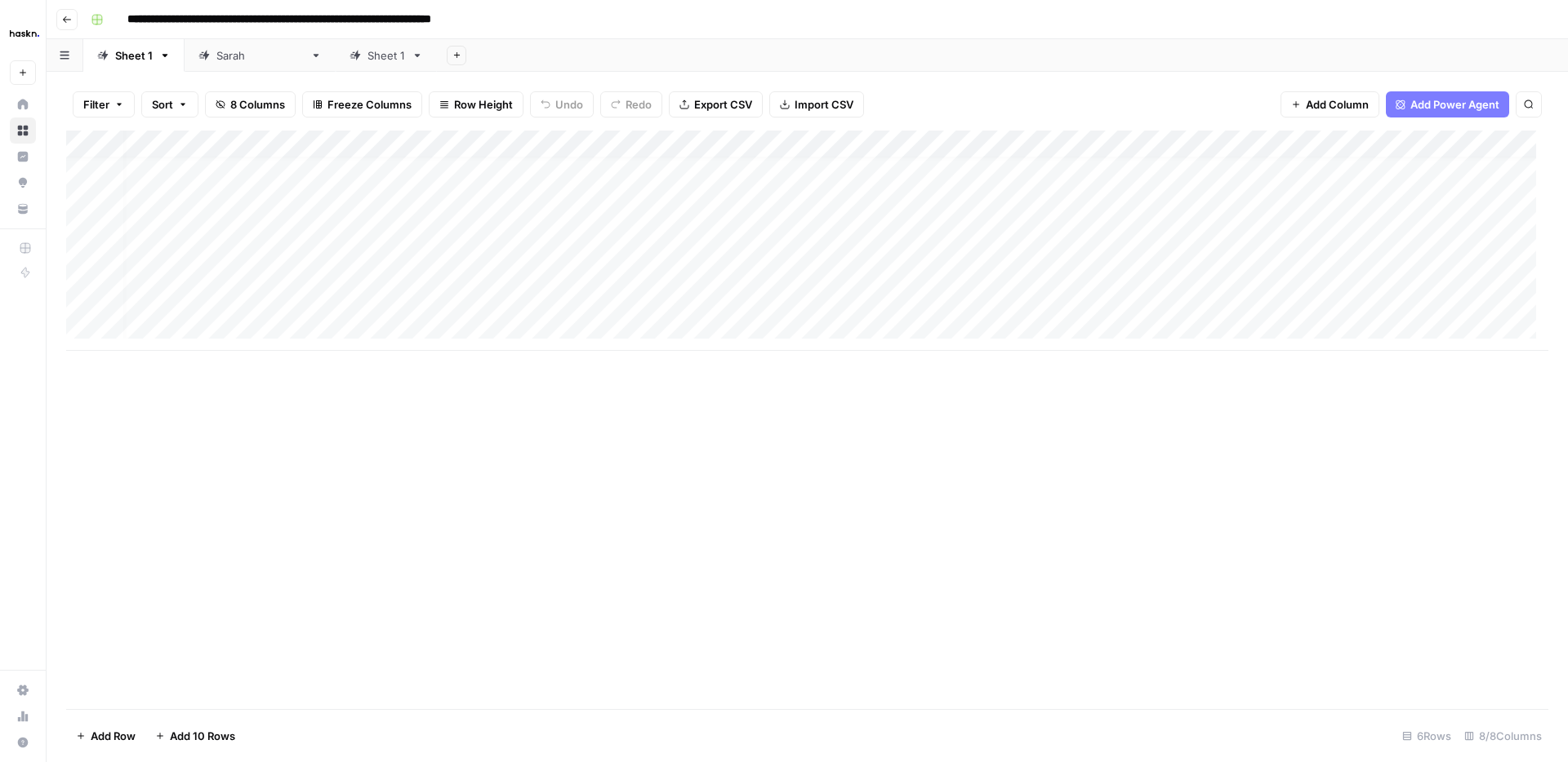
drag, startPoint x: 1539, startPoint y: 348, endPoint x: 1546, endPoint y: 369, distance: 22.1
click at [1546, 369] on div "Add Column" at bounding box center [807, 420] width 1482 height 579
